Goal: Obtain resource: Download file/media

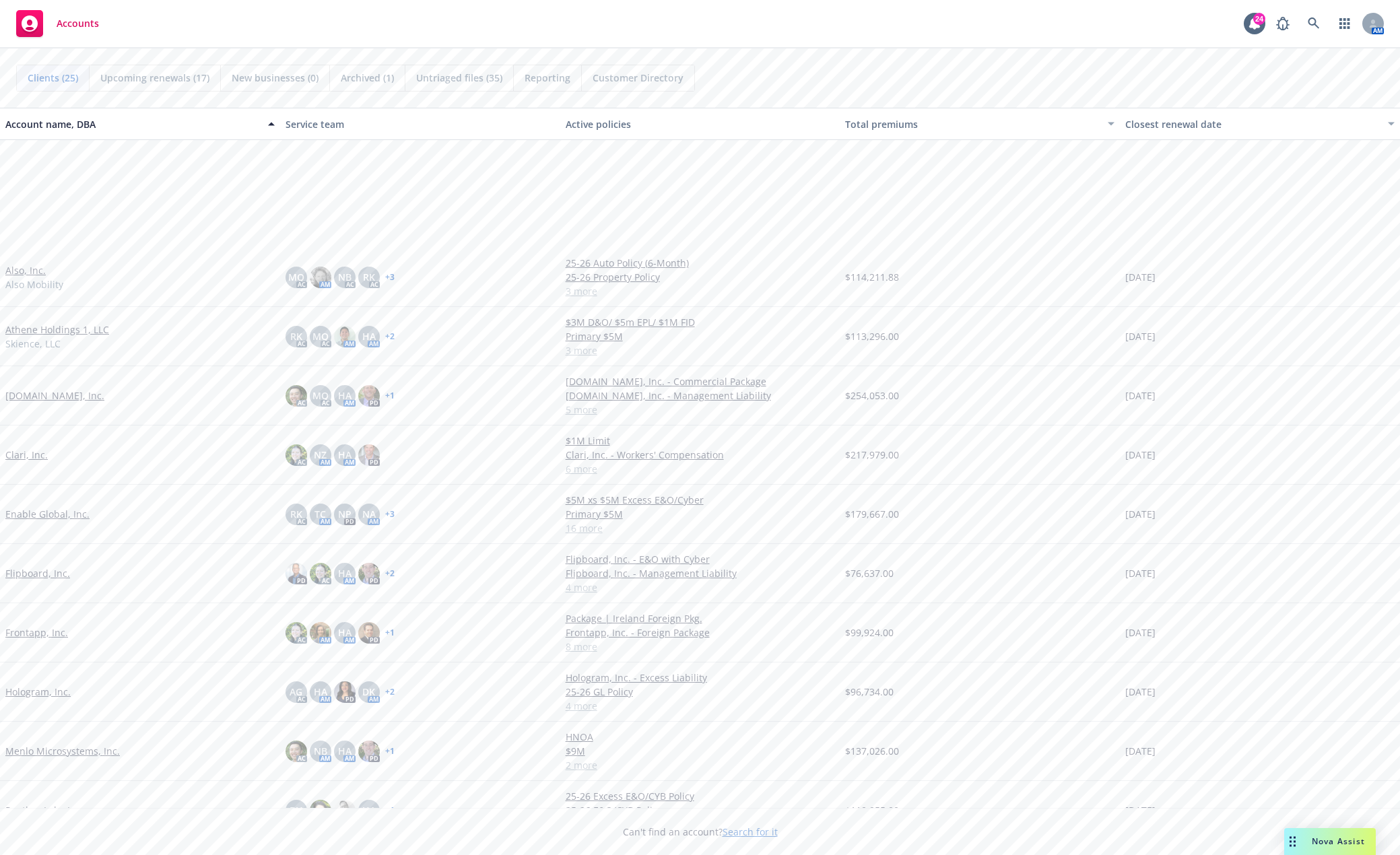
scroll to position [269, 0]
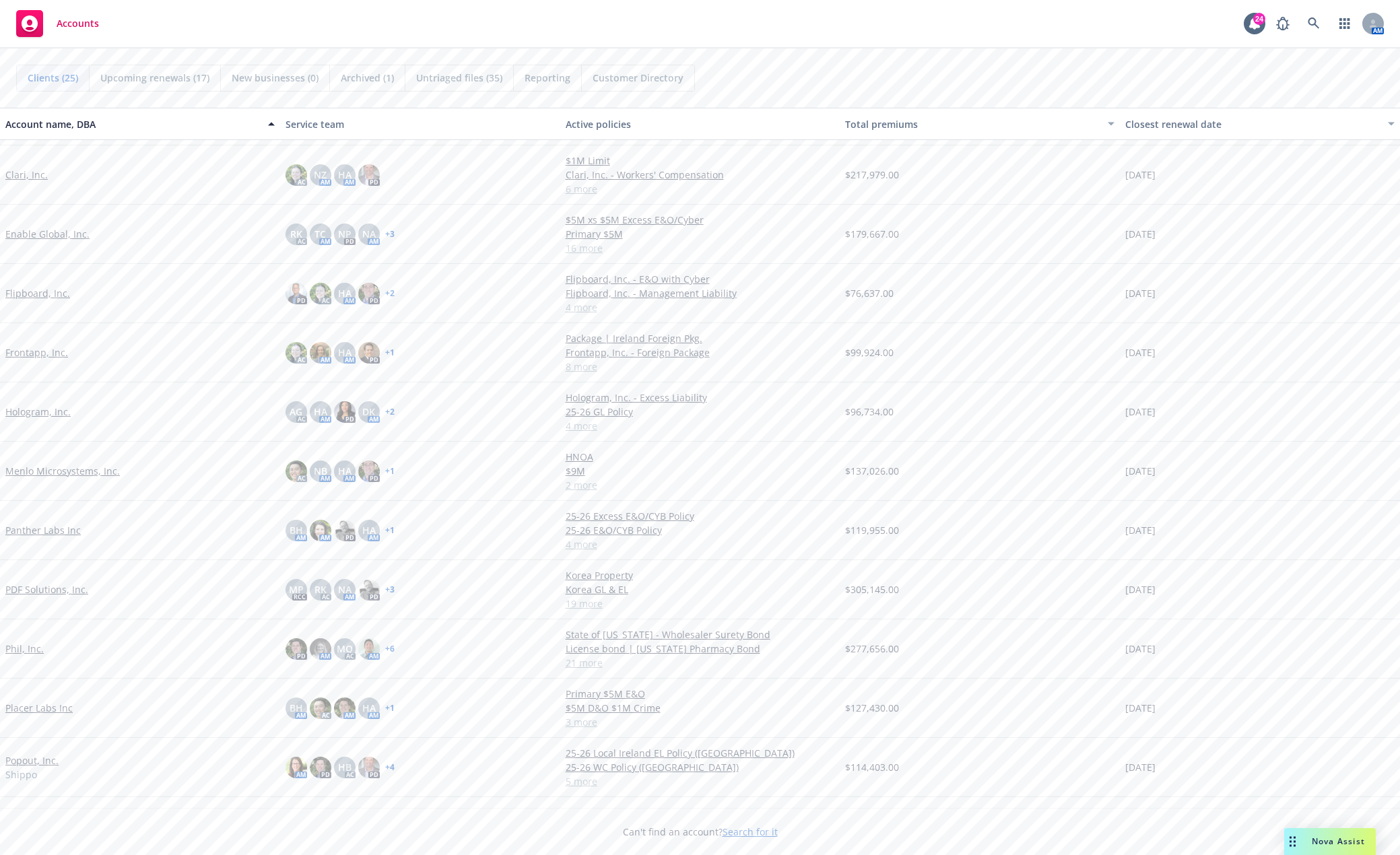
click at [16, 654] on link "Phil, Inc." at bounding box center [25, 649] width 39 height 14
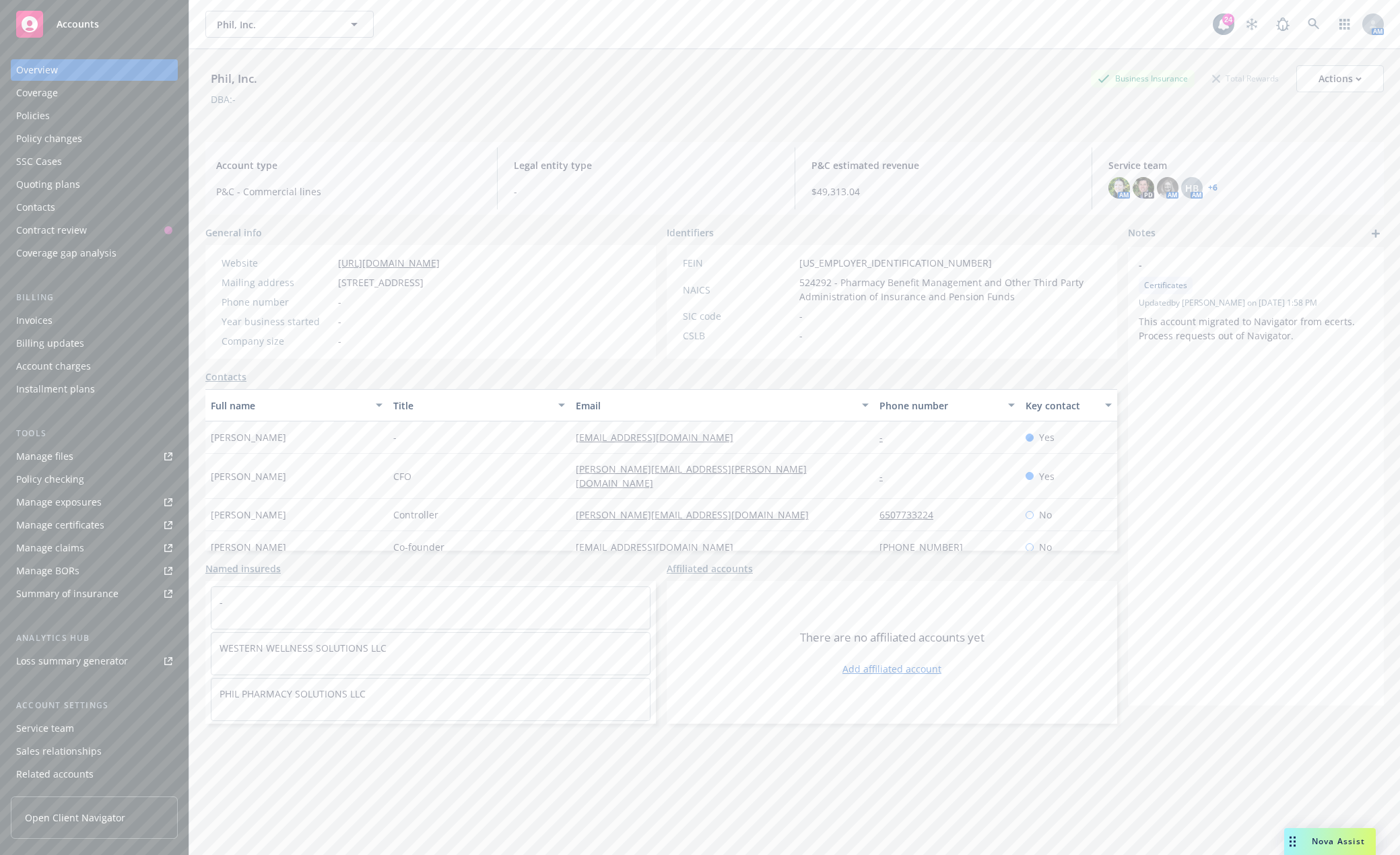
click at [40, 326] on div "Invoices" at bounding box center [34, 320] width 37 height 21
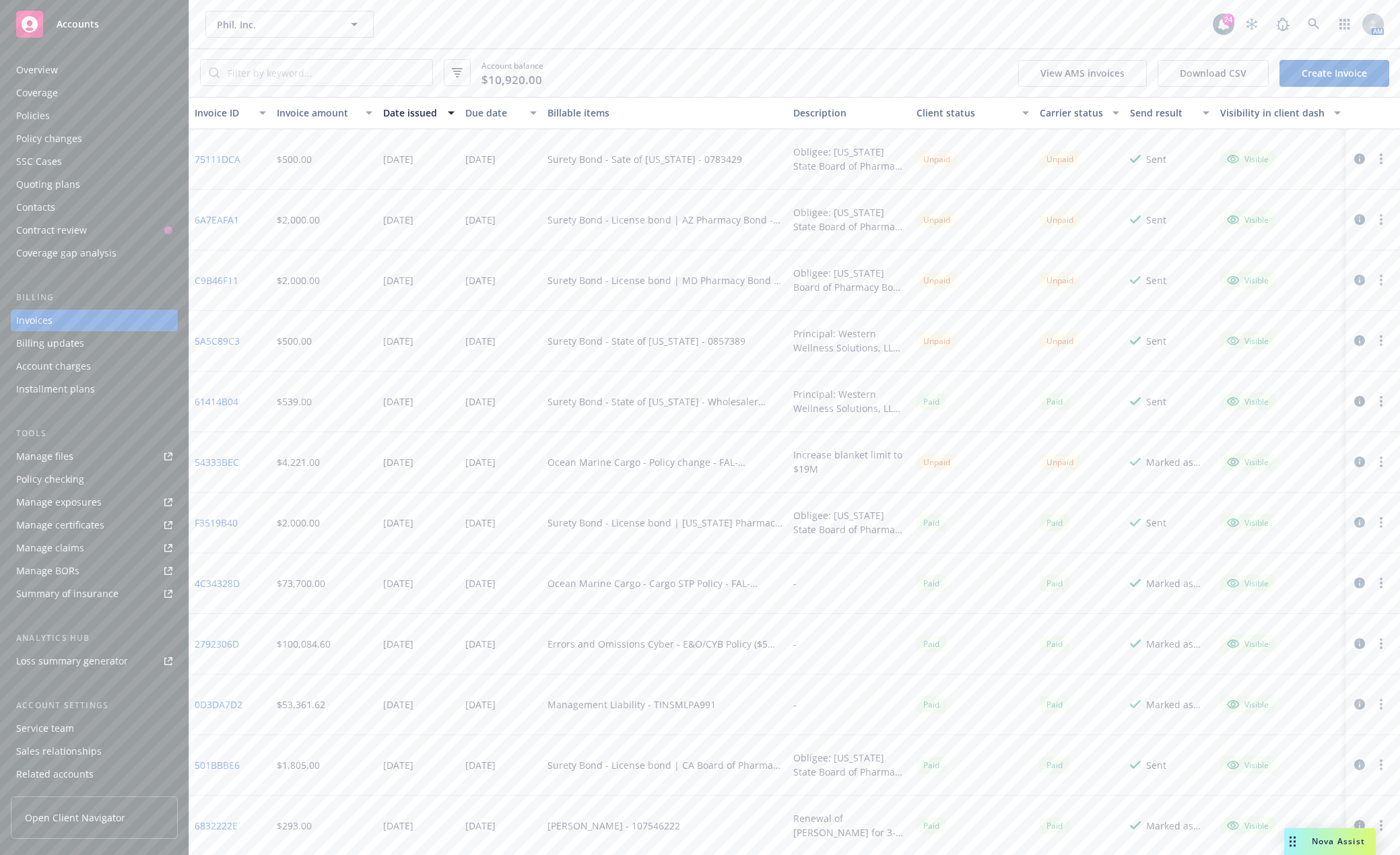
click at [225, 461] on link "54333BEC" at bounding box center [217, 462] width 44 height 14
click at [55, 455] on div "Manage files" at bounding box center [44, 456] width 57 height 21
click at [216, 463] on link "54333BEC" at bounding box center [217, 462] width 44 height 14
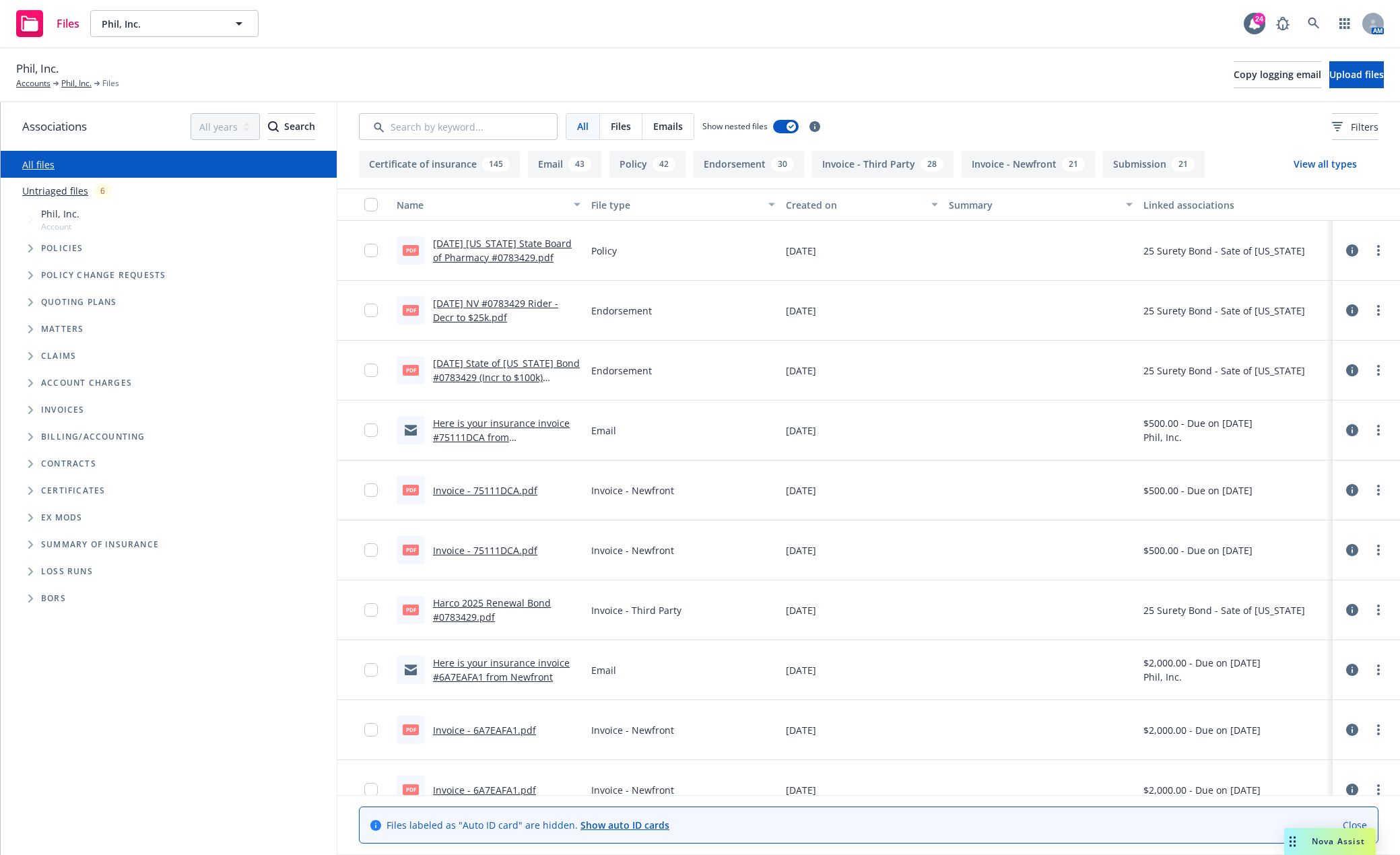
click at [23, 246] on span "Tree Example" at bounding box center [30, 248] width 21 height 21
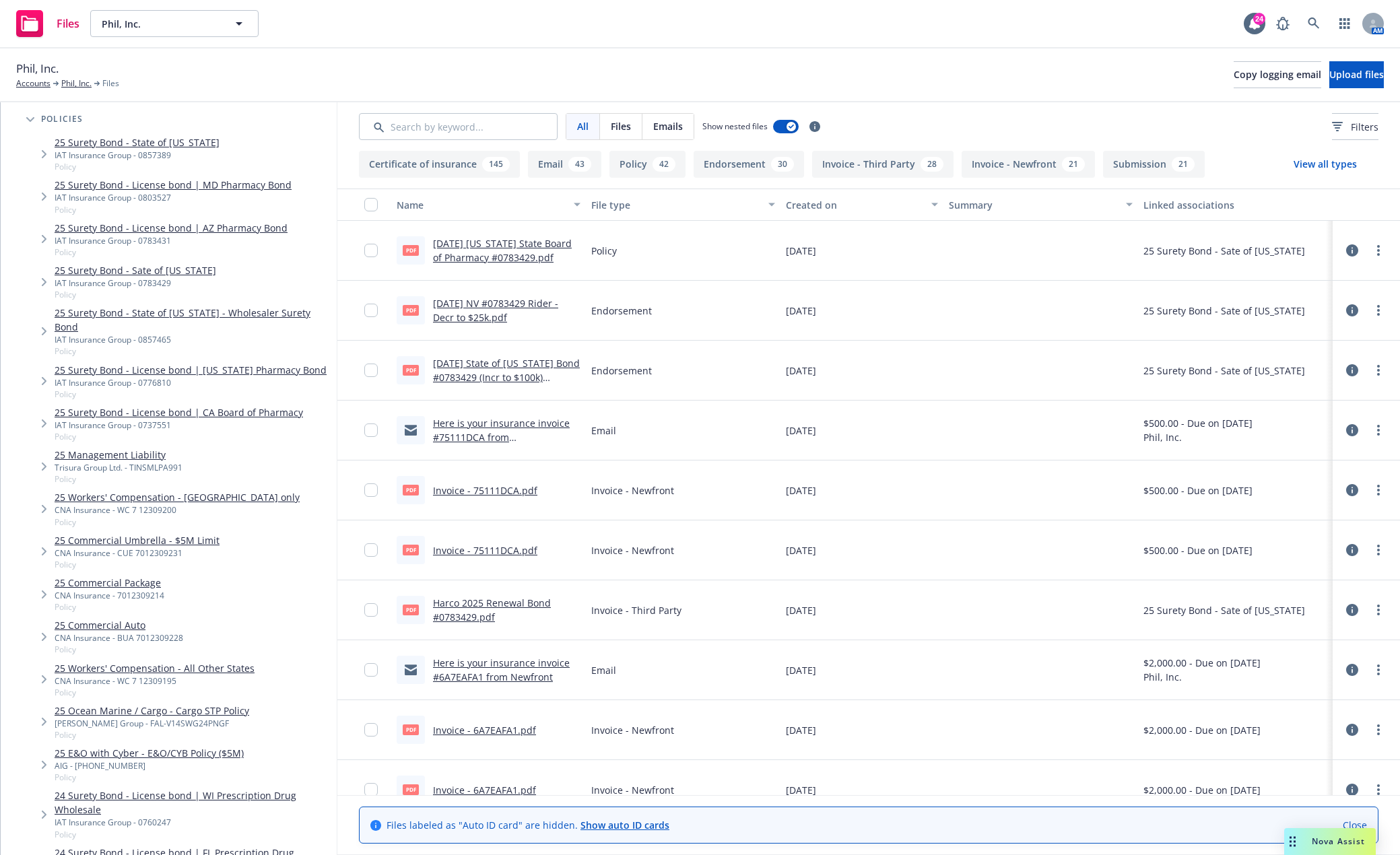
scroll to position [135, 0]
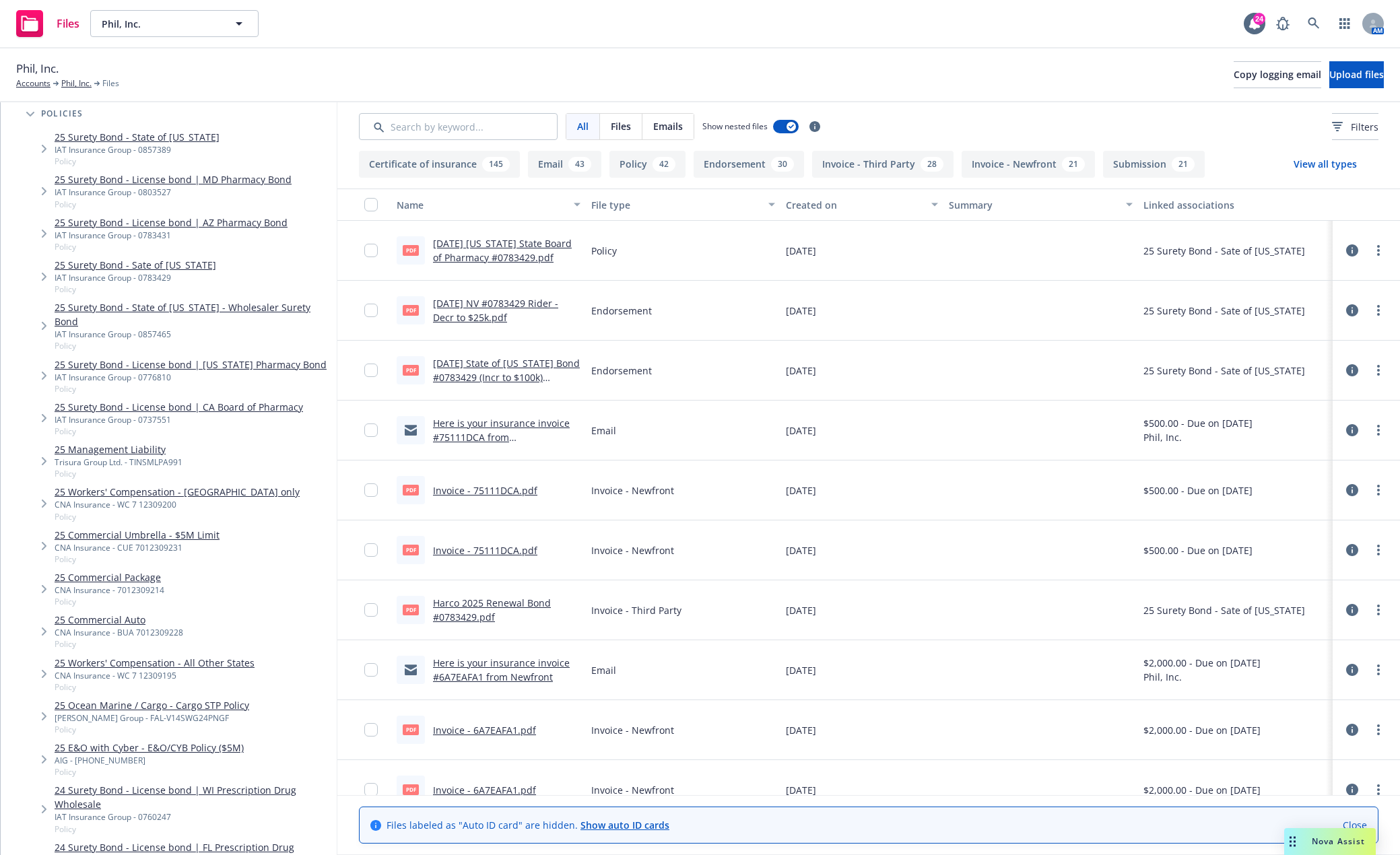
click at [176, 698] on link "25 Ocean Marine / Cargo - Cargo STP Policy" at bounding box center [152, 705] width 195 height 14
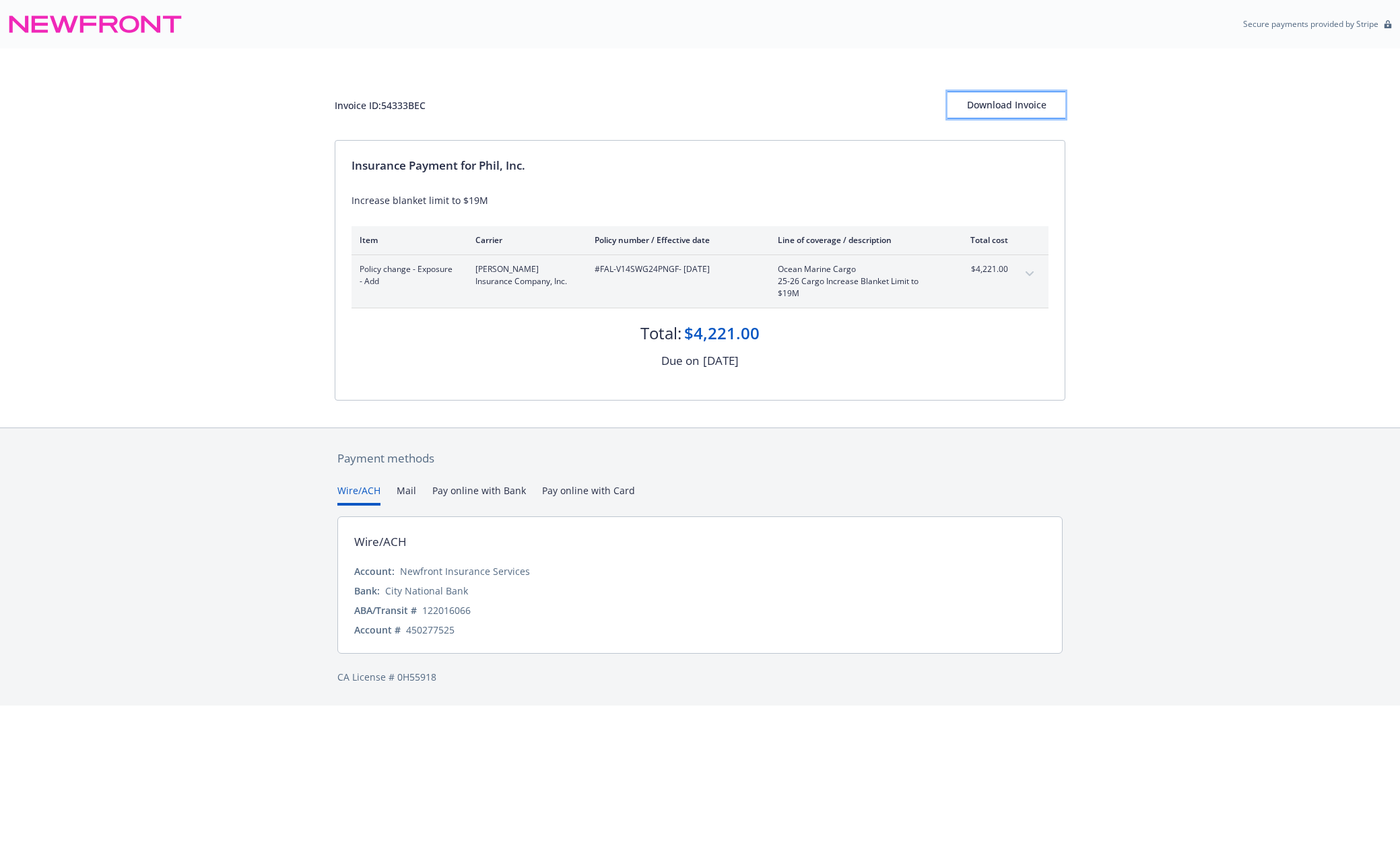
click at [1002, 113] on div "Download Invoice" at bounding box center [1006, 105] width 118 height 26
drag, startPoint x: 851, startPoint y: 442, endPoint x: 857, endPoint y: 438, distance: 7.2
click at [851, 441] on div "Payment methods Wire/ACH Mail Pay online with Bank Pay online with Card Wire/AC…" at bounding box center [699, 567] width 730 height 278
drag, startPoint x: 999, startPoint y: 101, endPoint x: 1091, endPoint y: 585, distance: 492.7
click at [999, 101] on div "Download Invoice" at bounding box center [1006, 105] width 118 height 26
